Goal: Task Accomplishment & Management: Manage account settings

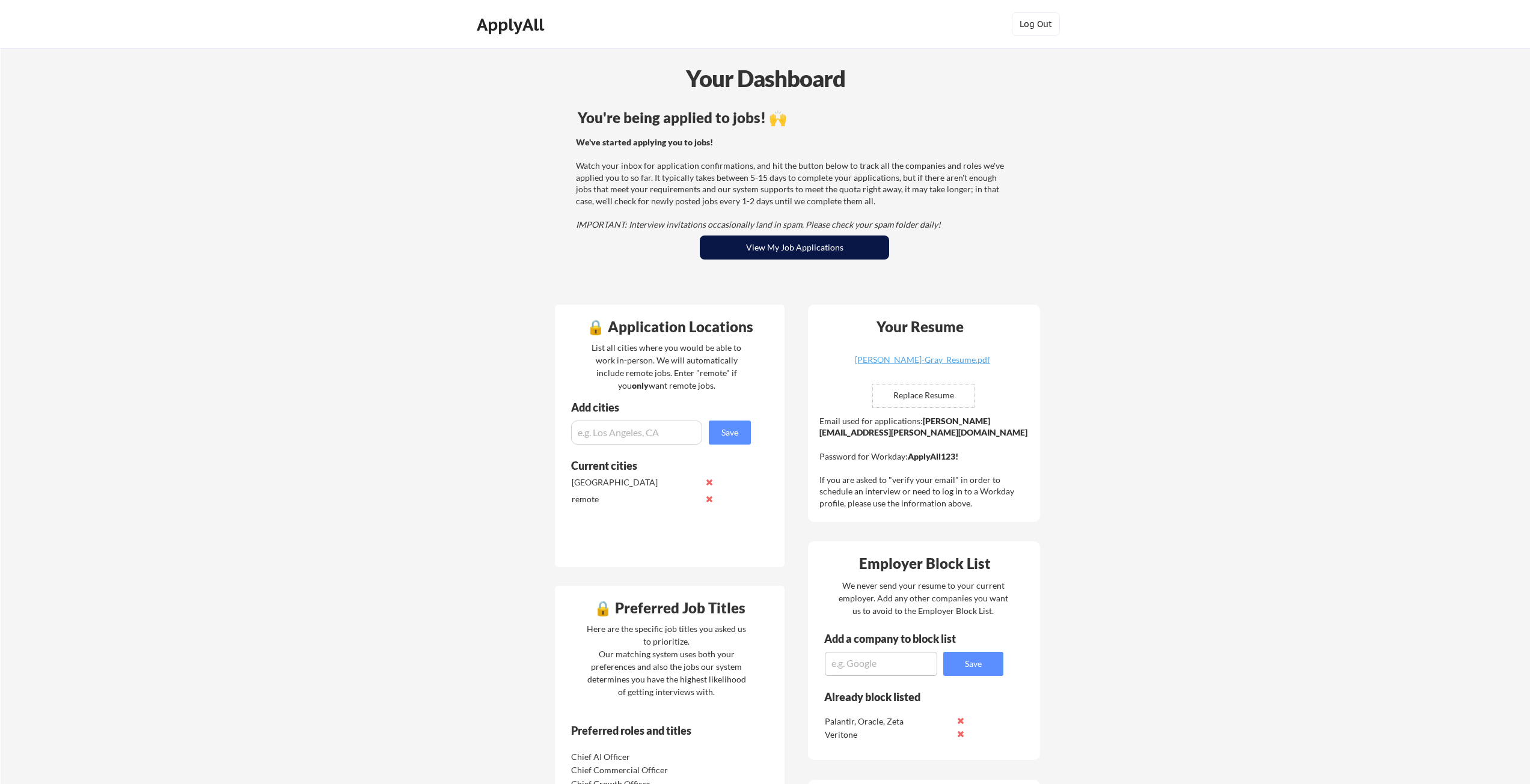
click at [733, 253] on button "View My Job Applications" at bounding box center [794, 248] width 189 height 24
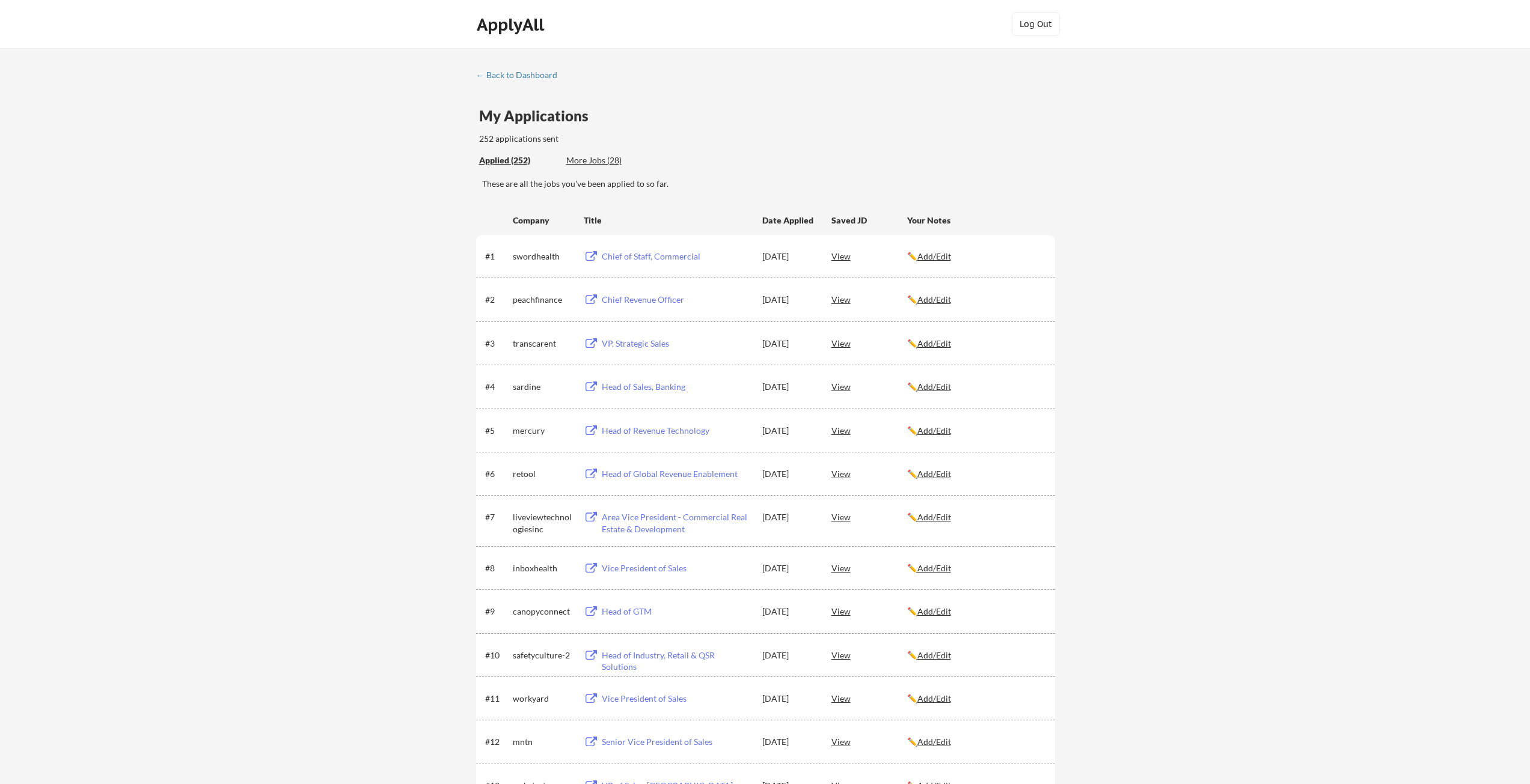
click at [845, 302] on div "View" at bounding box center [869, 299] width 76 height 22
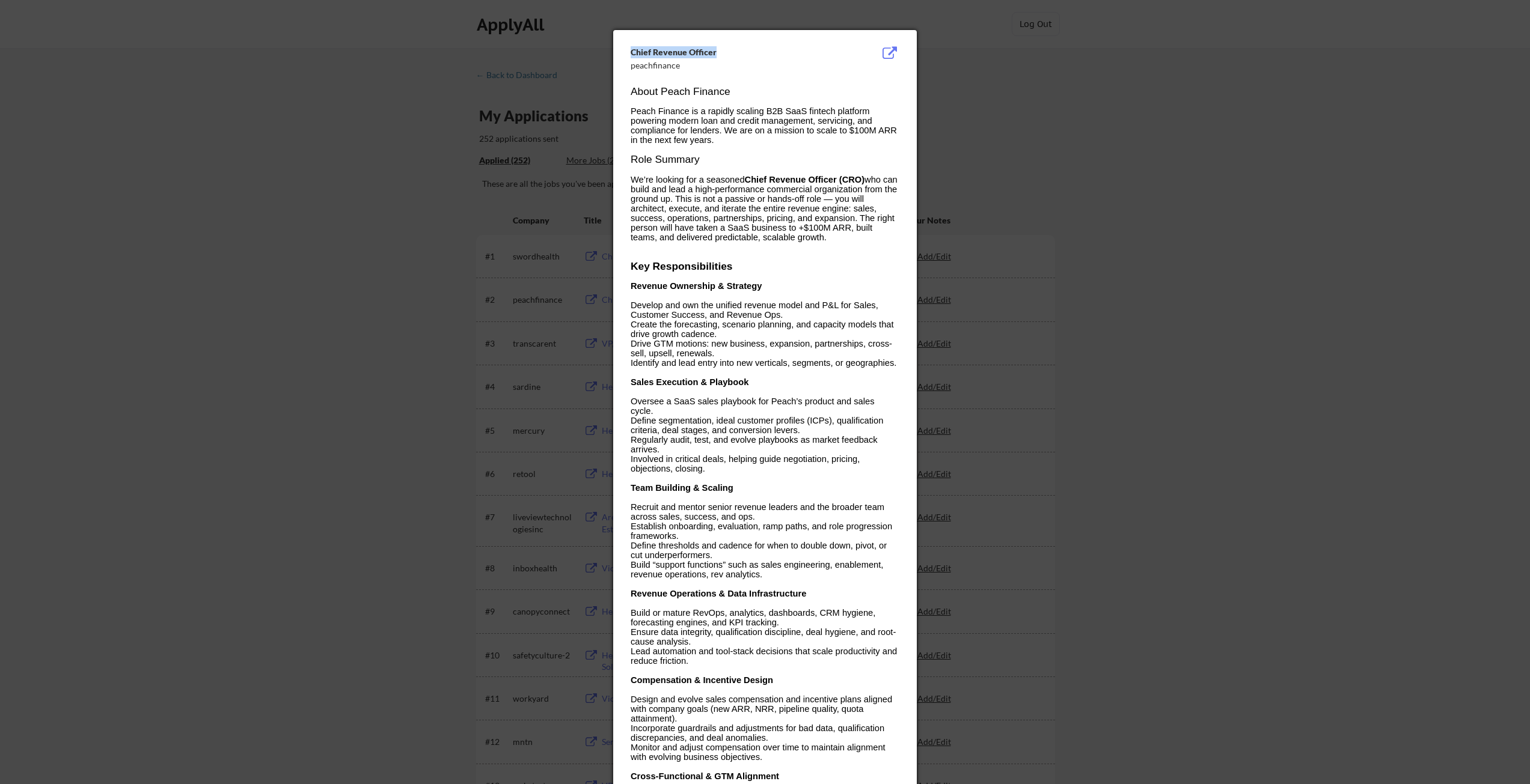
drag, startPoint x: 731, startPoint y: 51, endPoint x: 628, endPoint y: 51, distance: 103.0
click at [628, 51] on div "Chief Revenue Officer peachfinance About Peach Finance Peach Finance is a rapid…" at bounding box center [765, 718] width 304 height 1375
copy div "Chief Revenue Officer"
click at [1226, 203] on div at bounding box center [765, 392] width 1530 height 784
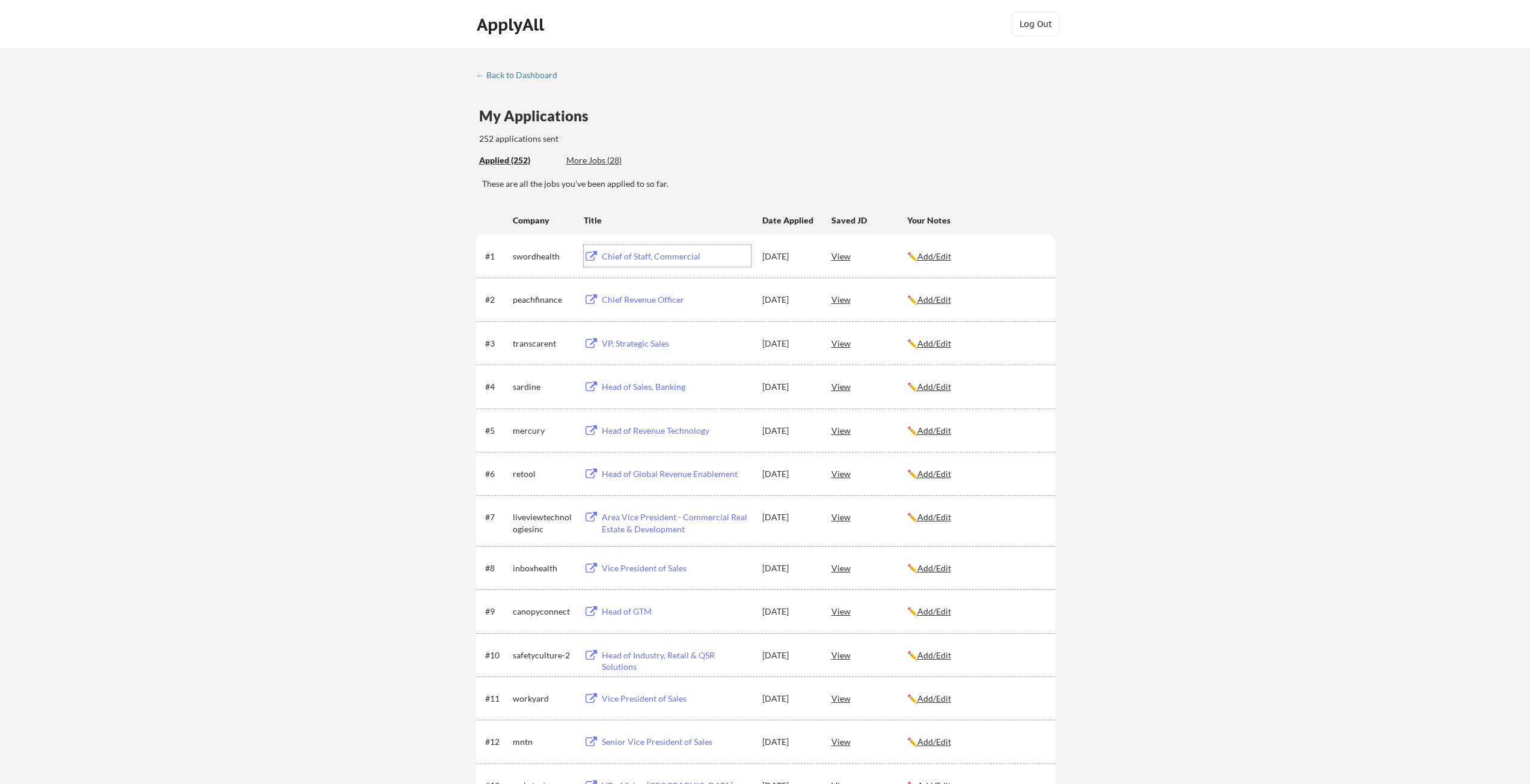
click at [668, 259] on div "Chief of Staff, Commercial" at bounding box center [676, 257] width 149 height 12
click at [848, 259] on div "View" at bounding box center [869, 256] width 76 height 22
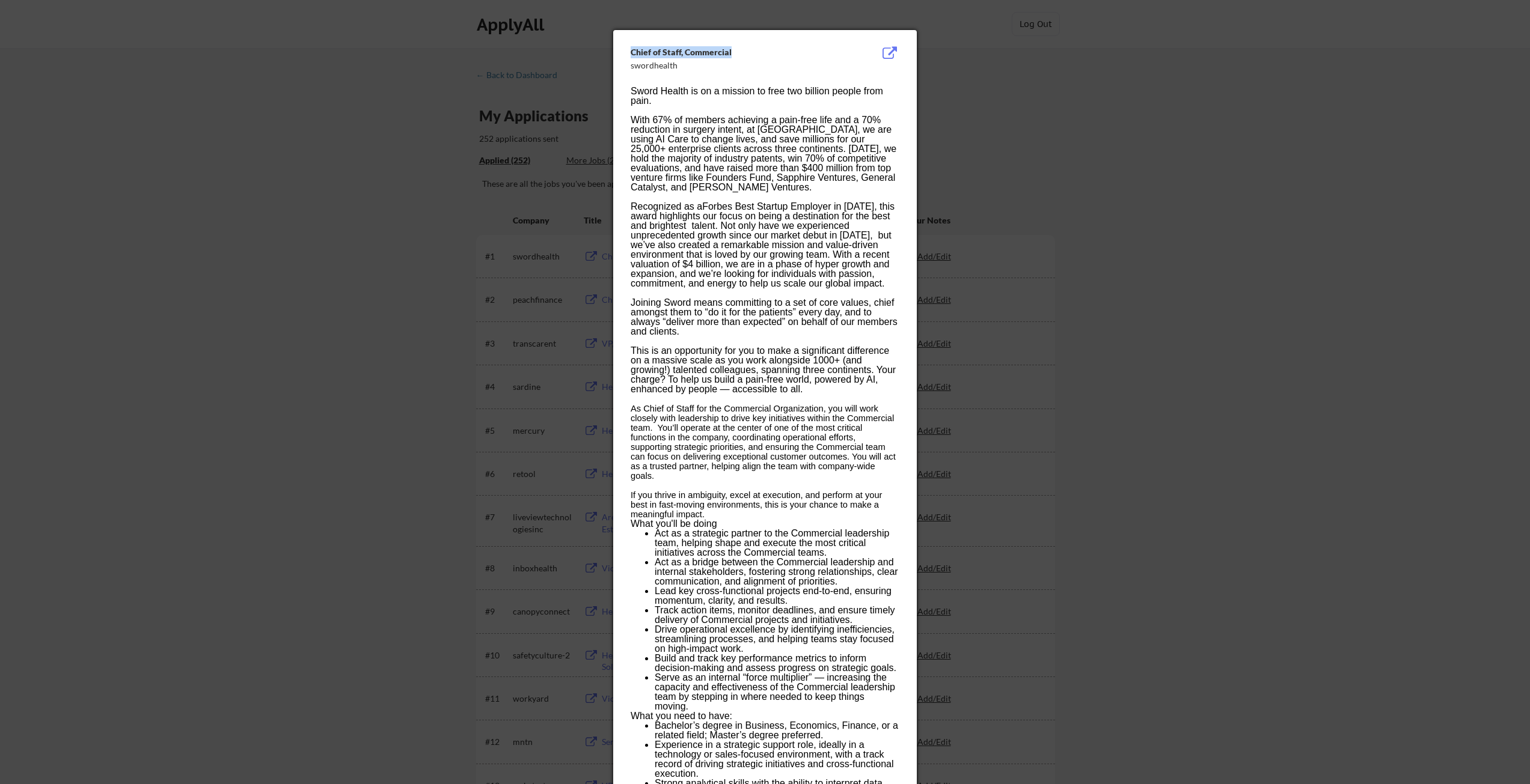
drag, startPoint x: 747, startPoint y: 55, endPoint x: 585, endPoint y: 48, distance: 162.2
click at [585, 48] on body "← Back to Dashboard My Applications 252 applications sent Applied (252) More Jo…" at bounding box center [765, 392] width 1530 height 784
copy body "Chief of Staff, Commercial"
